Goal: Find specific page/section: Find specific page/section

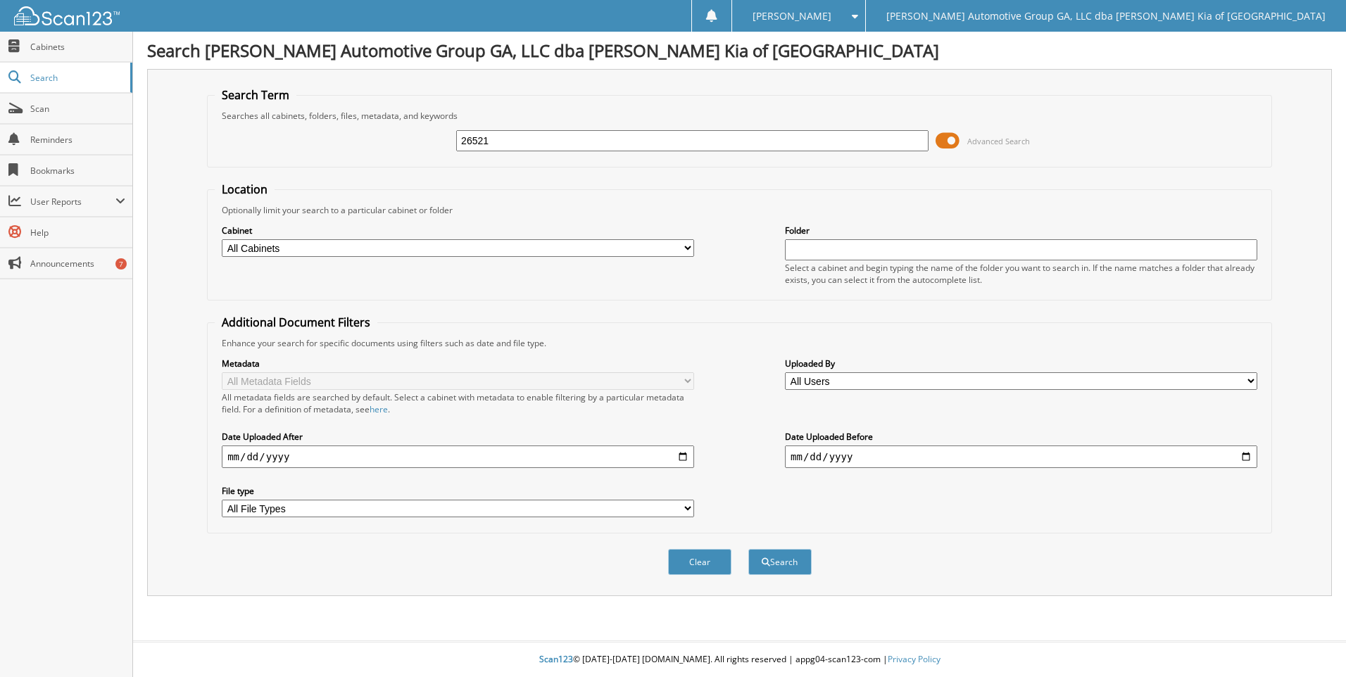
type input "26521"
click at [748, 549] on button "Search" at bounding box center [779, 562] width 63 height 26
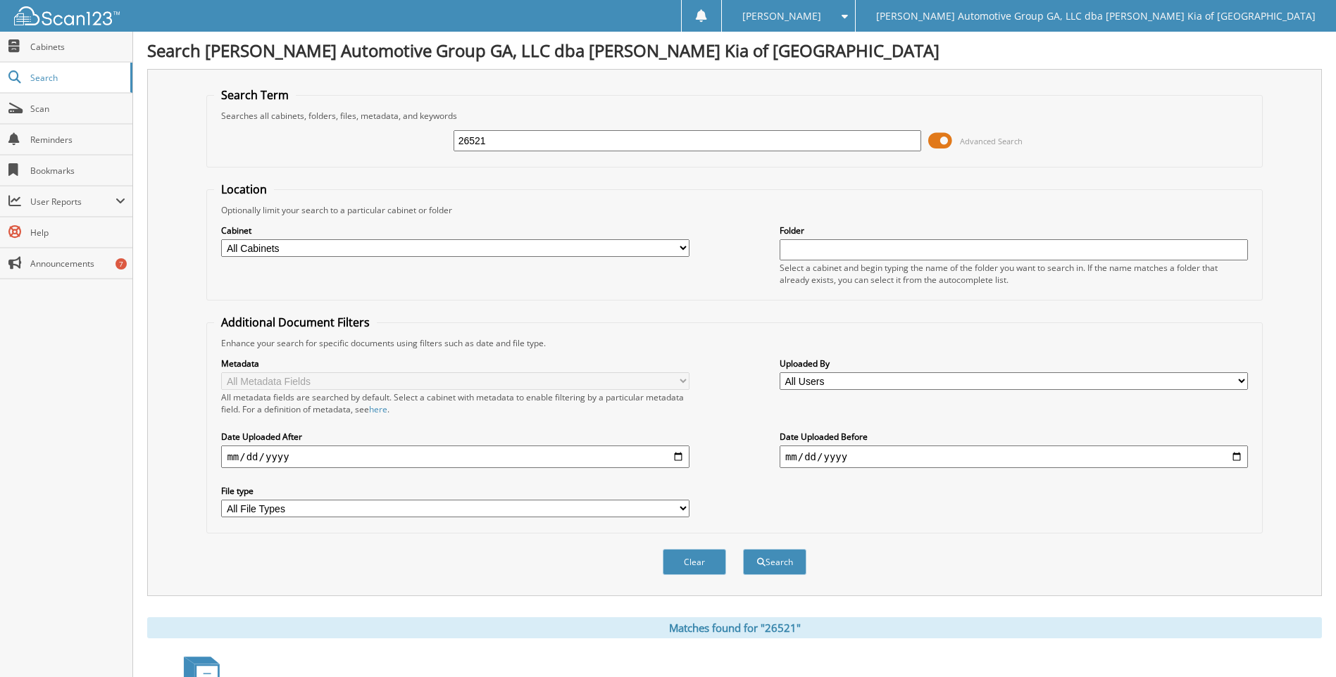
click at [550, 139] on input "26521" at bounding box center [687, 140] width 468 height 21
type input "26611"
click at [743, 549] on button "Search" at bounding box center [774, 562] width 63 height 26
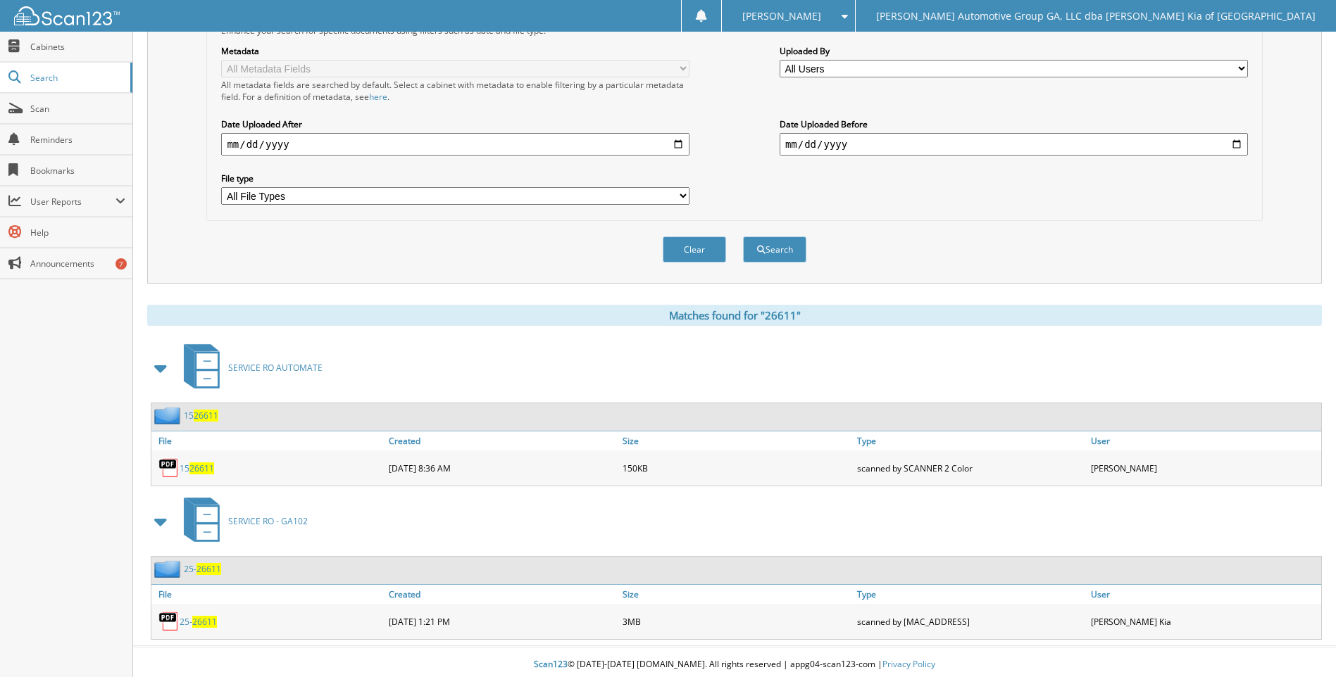
scroll to position [318, 0]
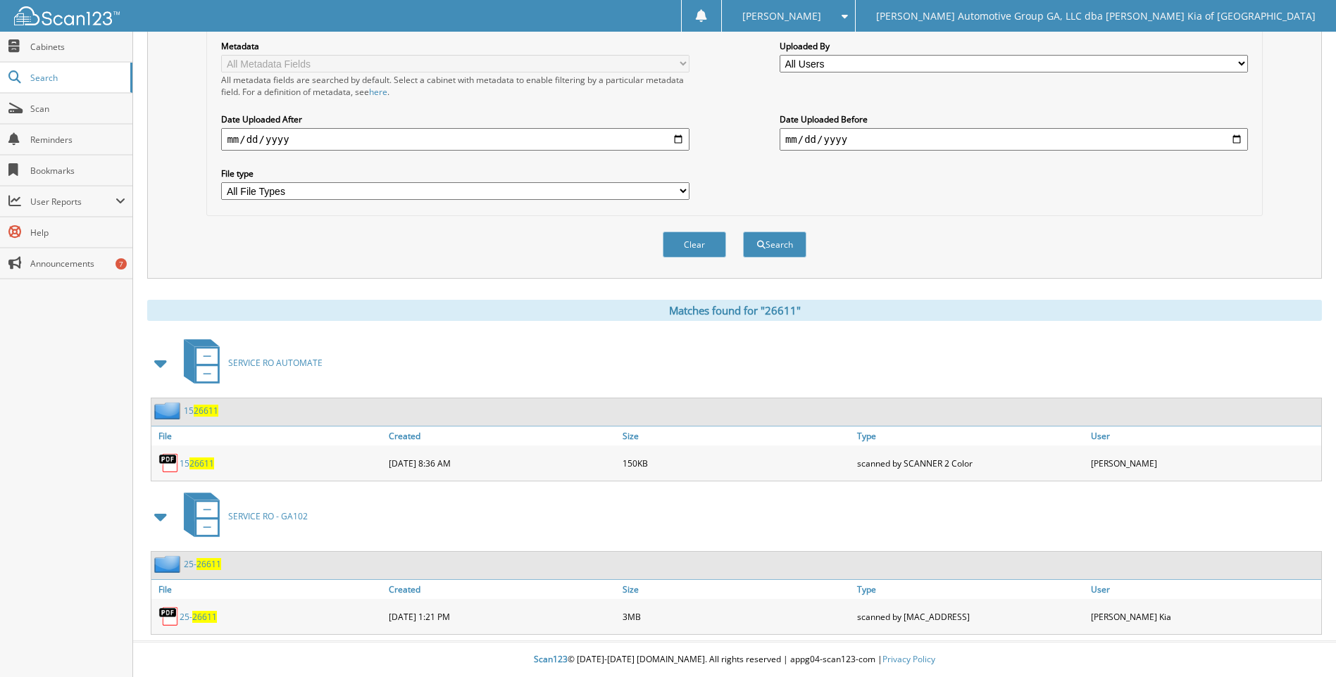
click at [206, 619] on span "26611" at bounding box center [204, 617] width 25 height 12
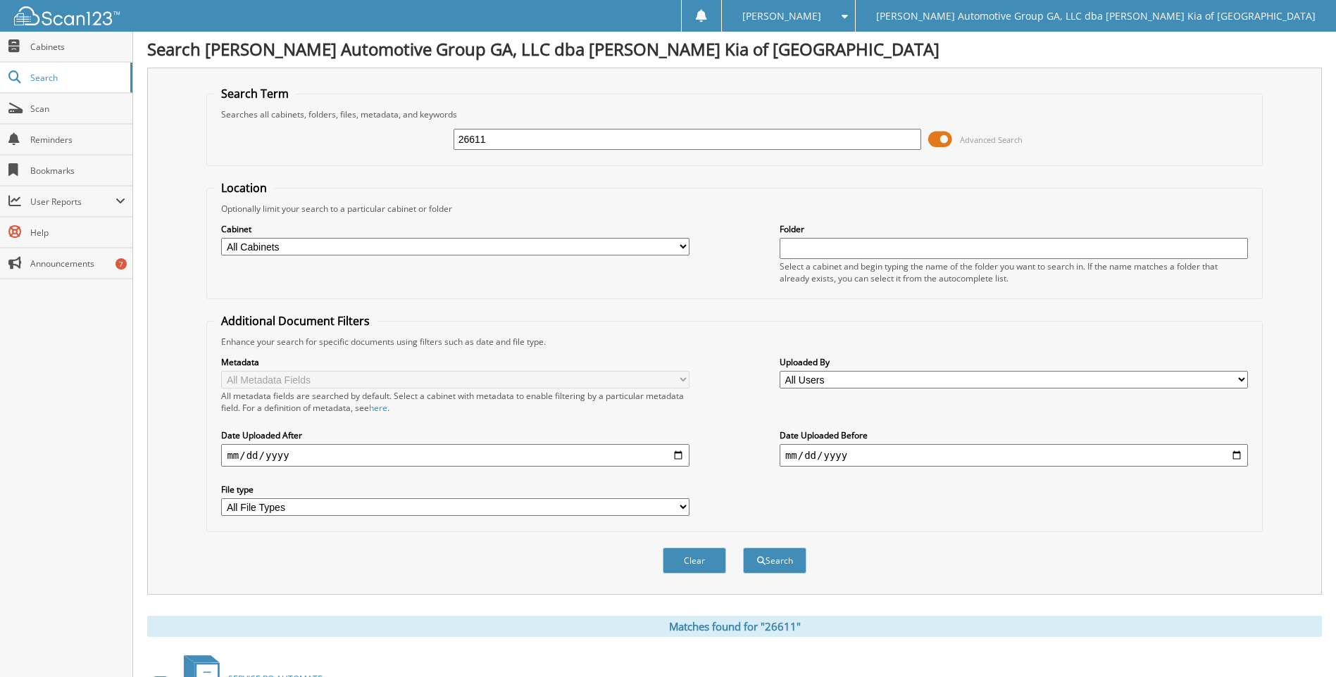
scroll to position [0, 0]
click at [532, 141] on input "26611" at bounding box center [687, 140] width 468 height 21
type input "26761"
click at [743, 549] on button "Search" at bounding box center [774, 562] width 63 height 26
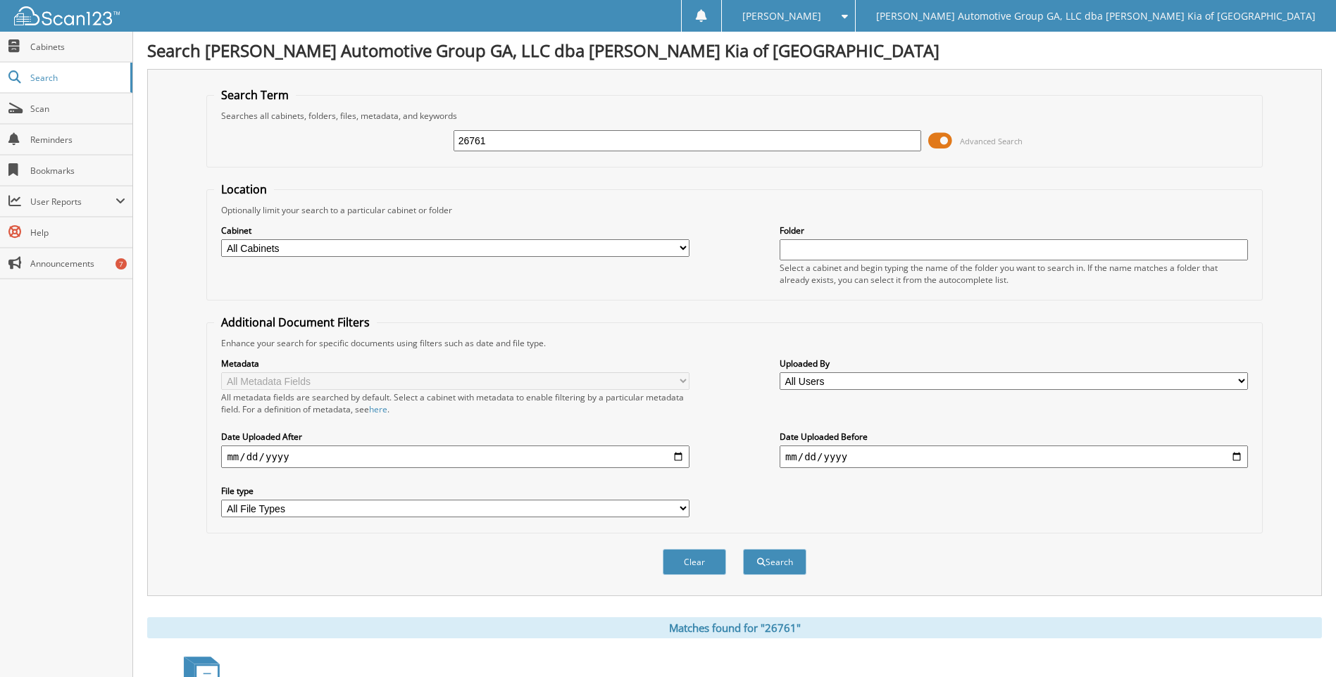
click at [496, 149] on input "26761" at bounding box center [687, 140] width 468 height 21
type input "26778"
click at [743, 549] on button "Search" at bounding box center [774, 562] width 63 height 26
click at [546, 146] on input "26778" at bounding box center [687, 140] width 468 height 21
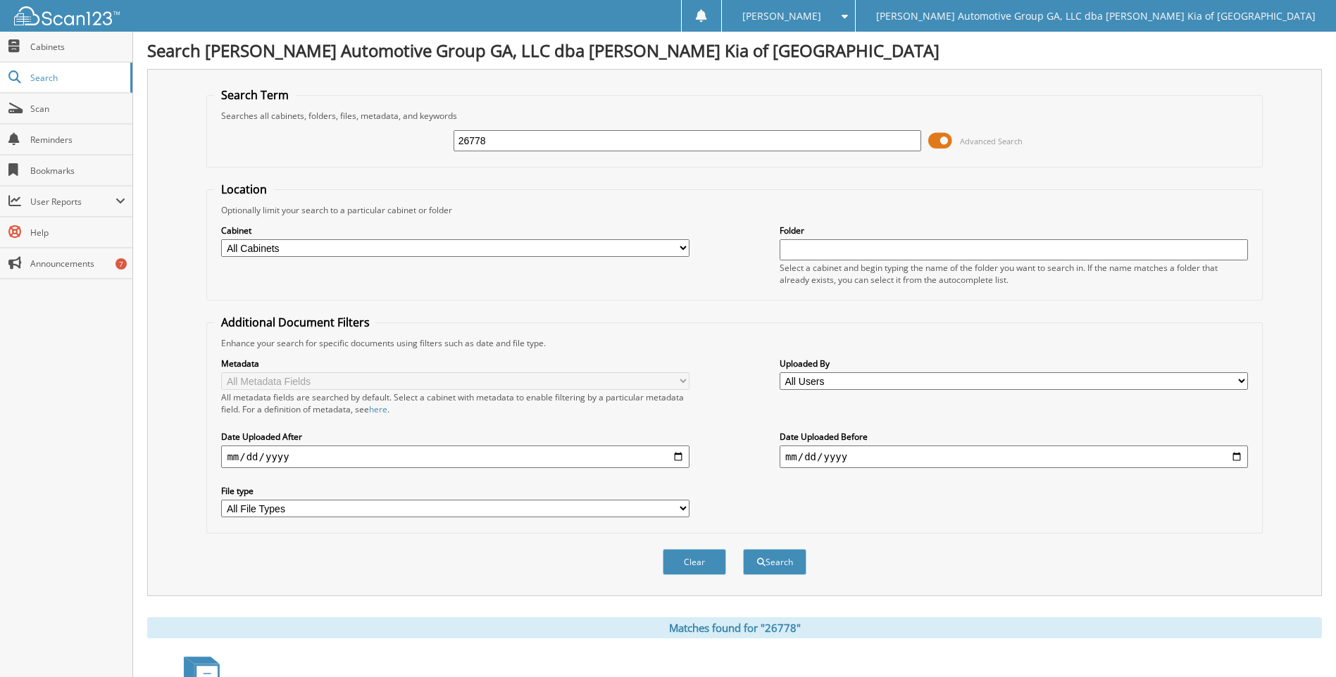
click at [546, 146] on input "26778" at bounding box center [687, 140] width 468 height 21
type input "26779"
click at [743, 549] on button "Search" at bounding box center [774, 562] width 63 height 26
click at [559, 146] on input "26779" at bounding box center [687, 140] width 468 height 21
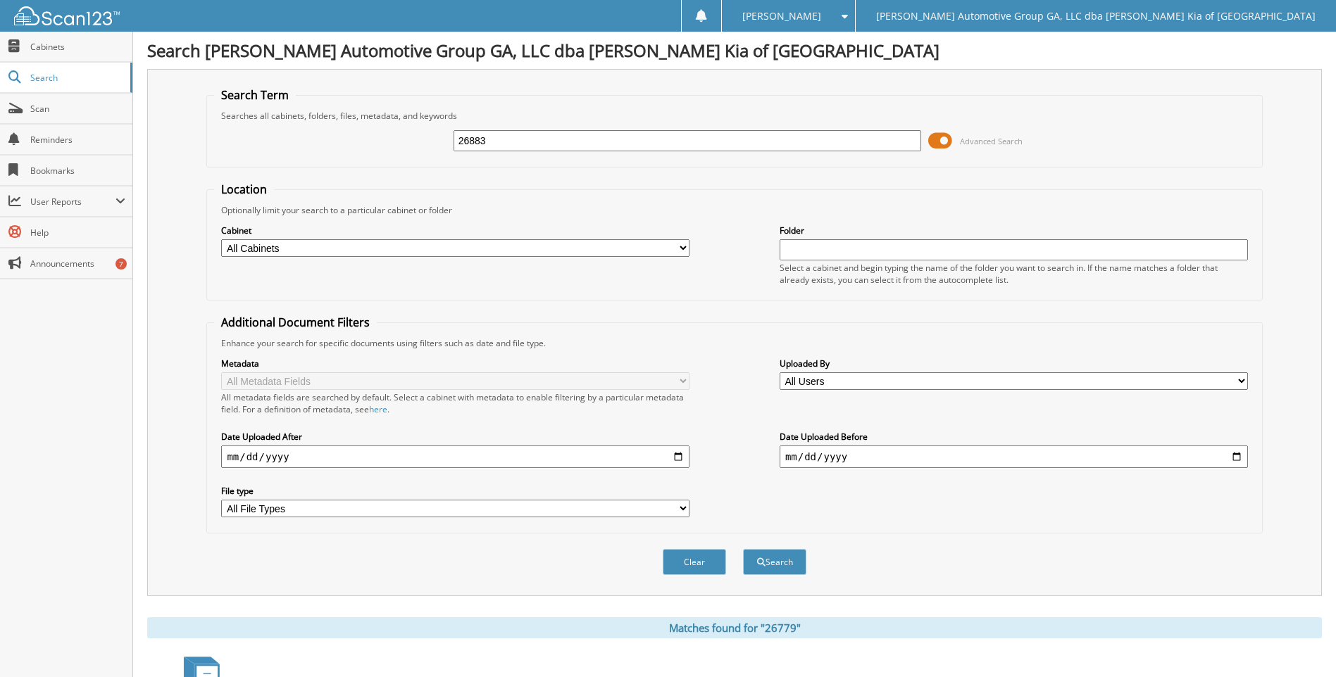
type input "26883"
click at [743, 549] on button "Search" at bounding box center [774, 562] width 63 height 26
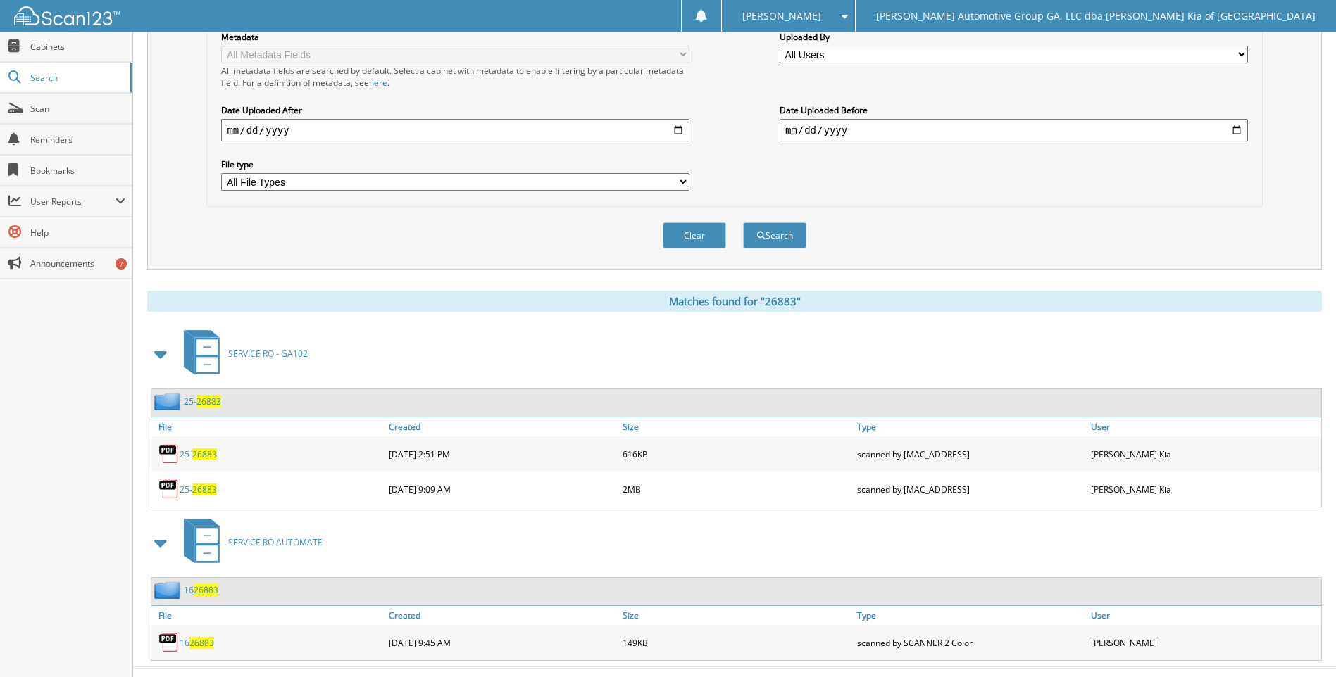
scroll to position [353, 0]
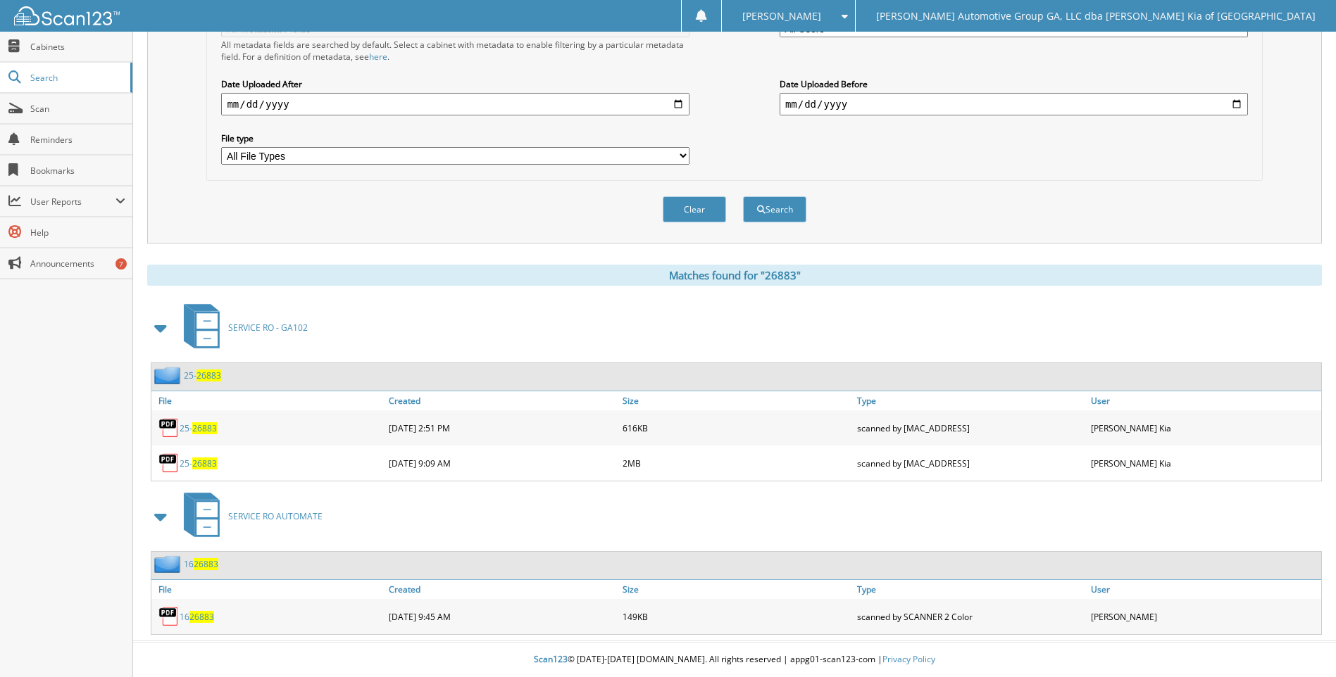
click at [196, 466] on span "26883" at bounding box center [204, 464] width 25 height 12
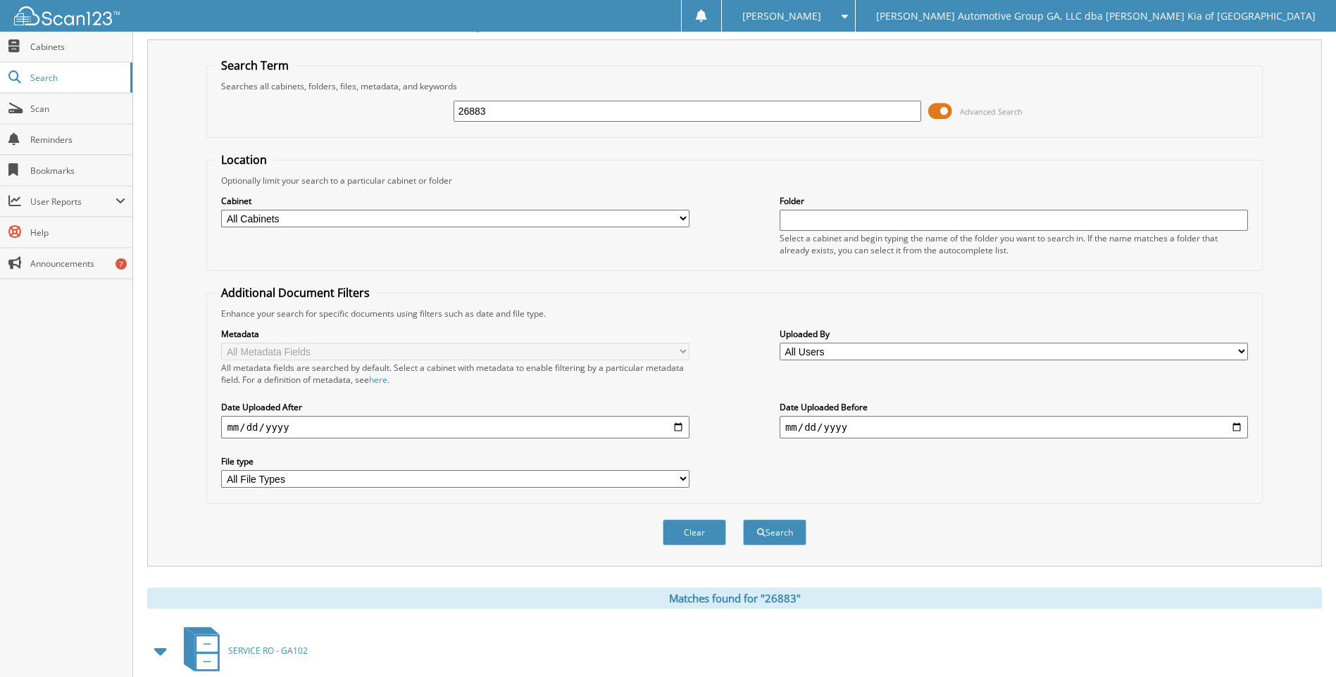
scroll to position [0, 0]
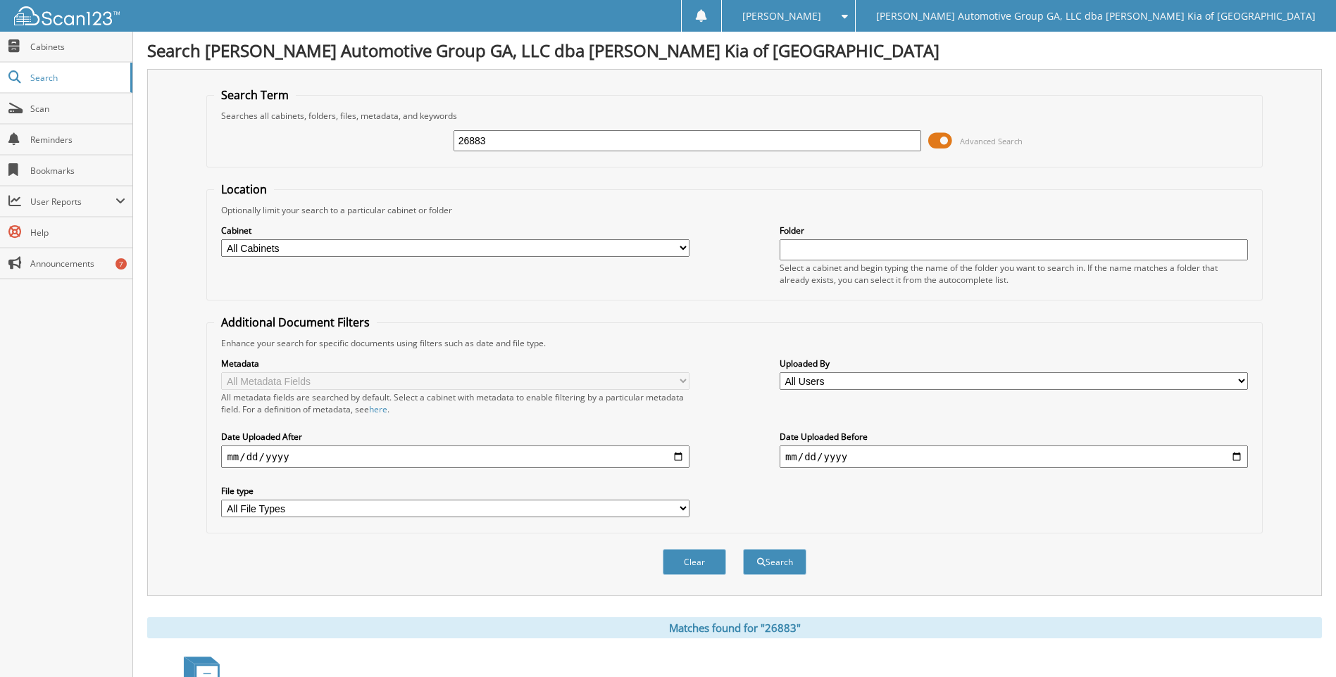
click at [473, 136] on input "26883" at bounding box center [687, 140] width 468 height 21
type input "26887"
click at [743, 549] on button "Search" at bounding box center [774, 562] width 63 height 26
click at [489, 133] on input "26887" at bounding box center [687, 140] width 468 height 21
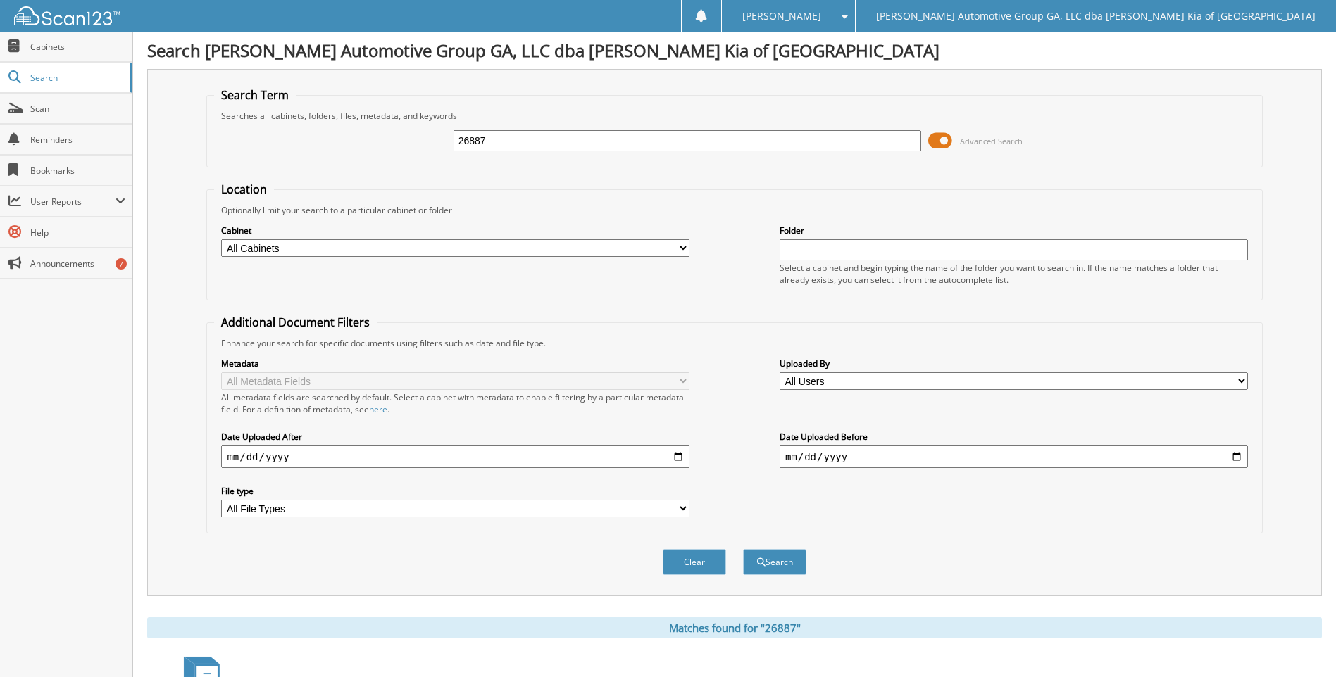
click at [489, 133] on input "26887" at bounding box center [687, 140] width 468 height 21
type input "26893"
click at [743, 549] on button "Search" at bounding box center [774, 562] width 63 height 26
click at [515, 146] on input "26893" at bounding box center [687, 140] width 468 height 21
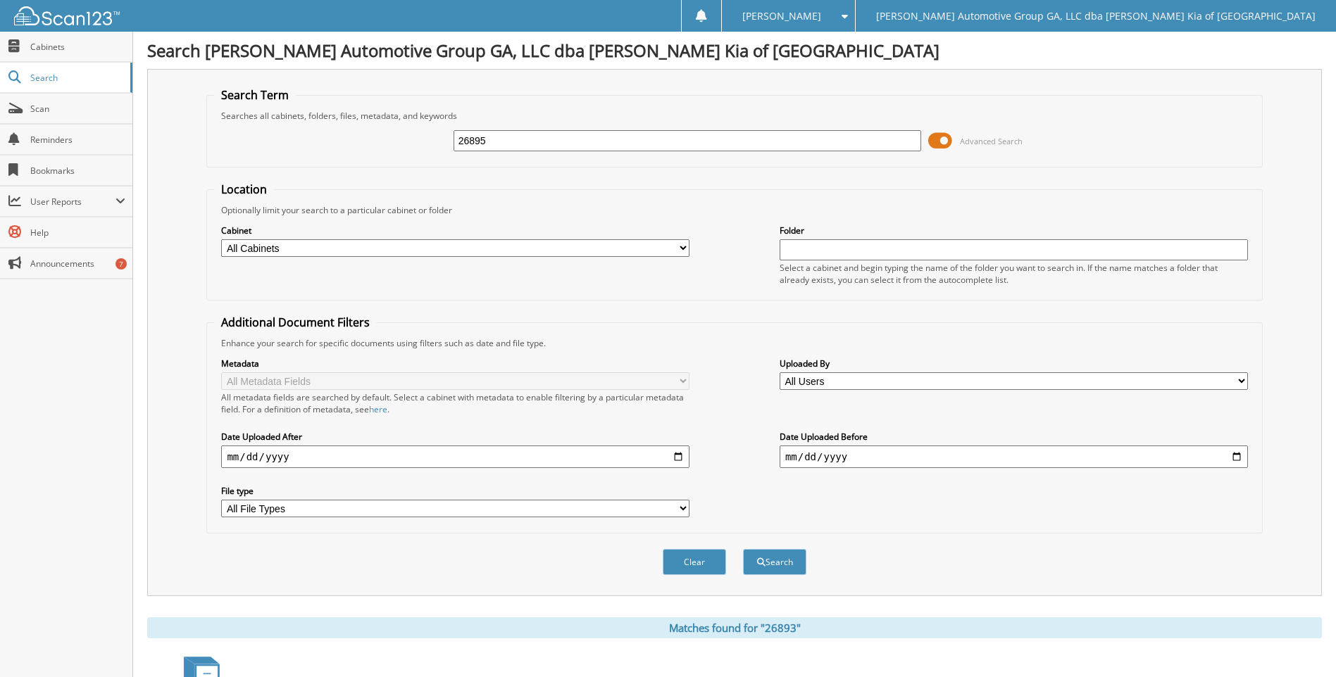
type input "26895"
click at [743, 549] on button "Search" at bounding box center [774, 562] width 63 height 26
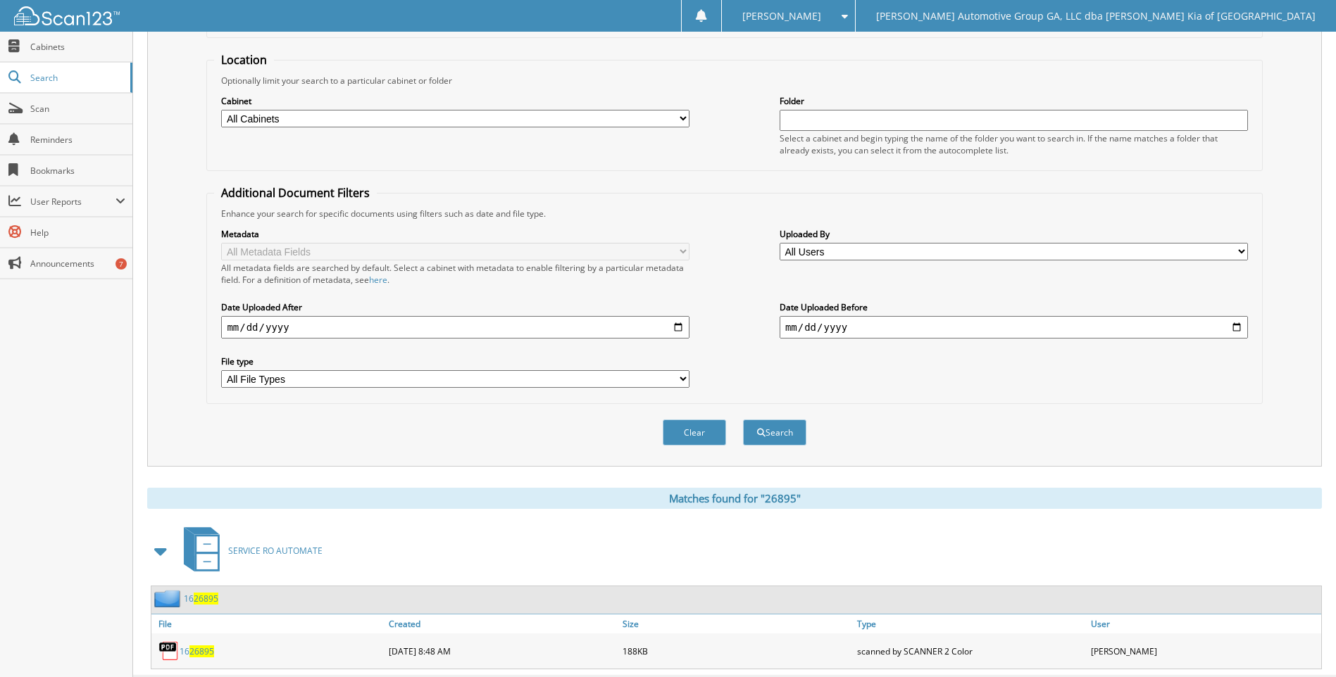
scroll to position [165, 0]
